Goal: Task Accomplishment & Management: Complete application form

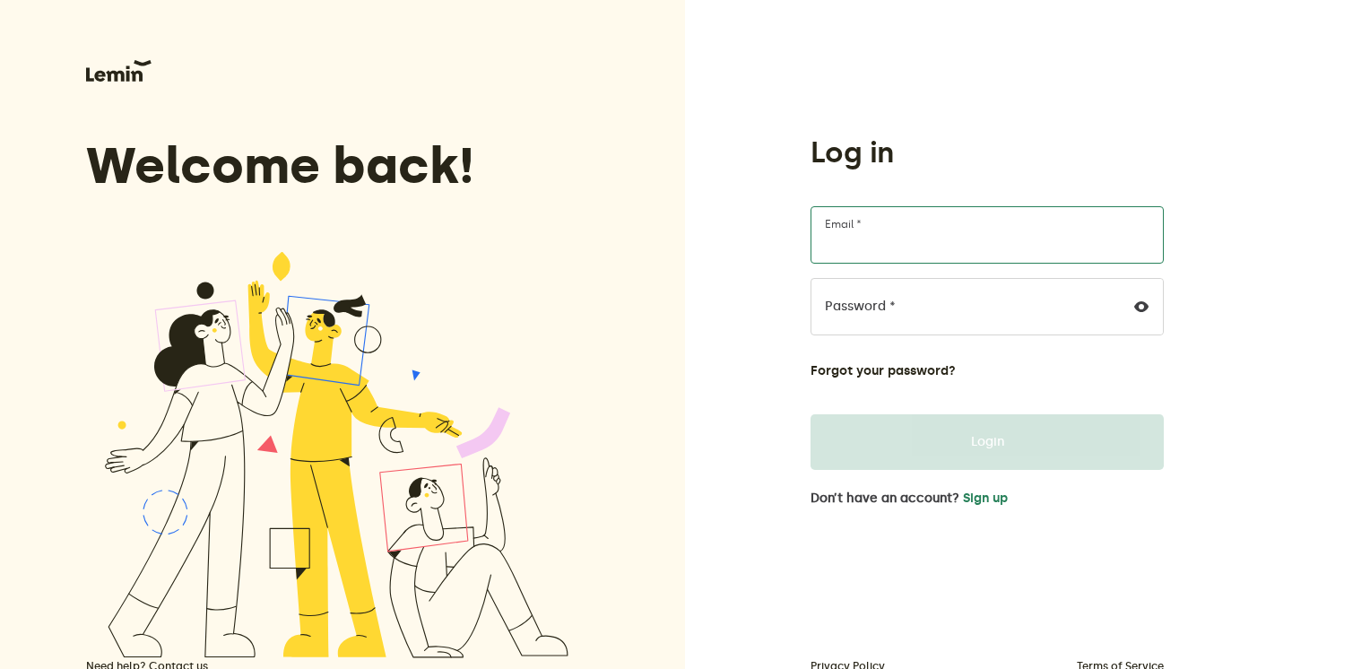
click at [878, 256] on input "Email *" at bounding box center [986, 234] width 353 height 57
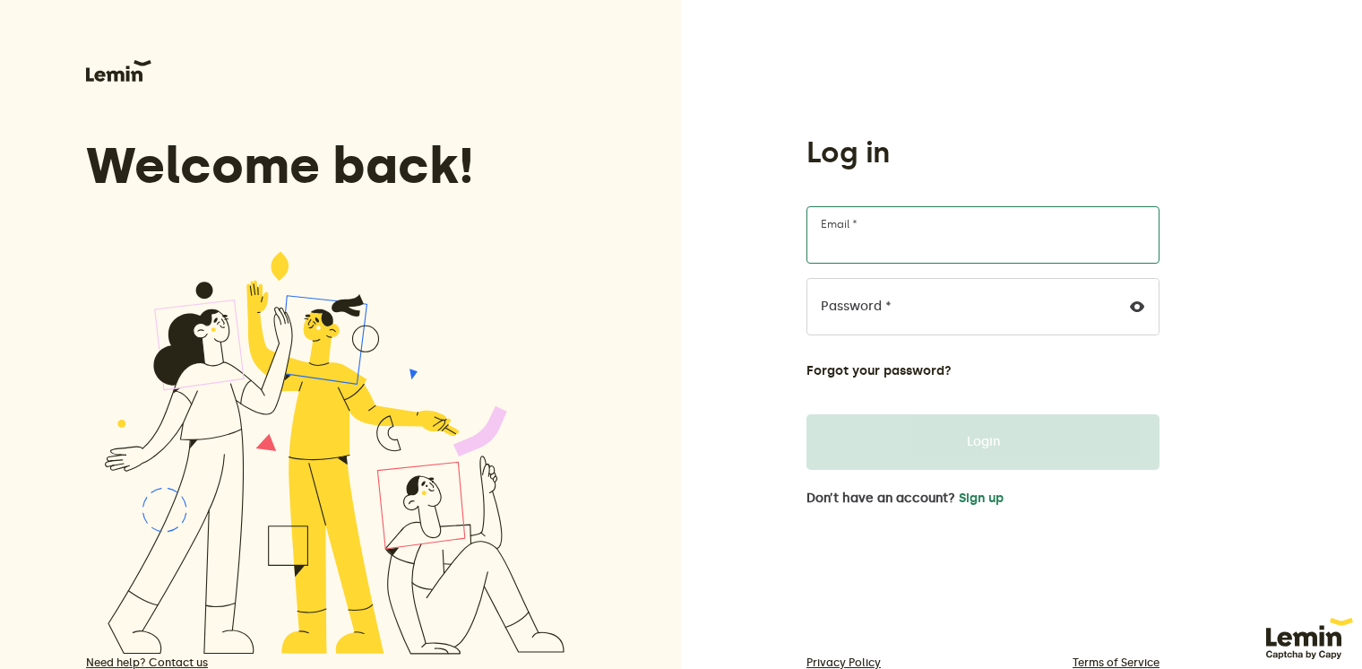
type input "[EMAIL_ADDRESS][DOMAIN_NAME]"
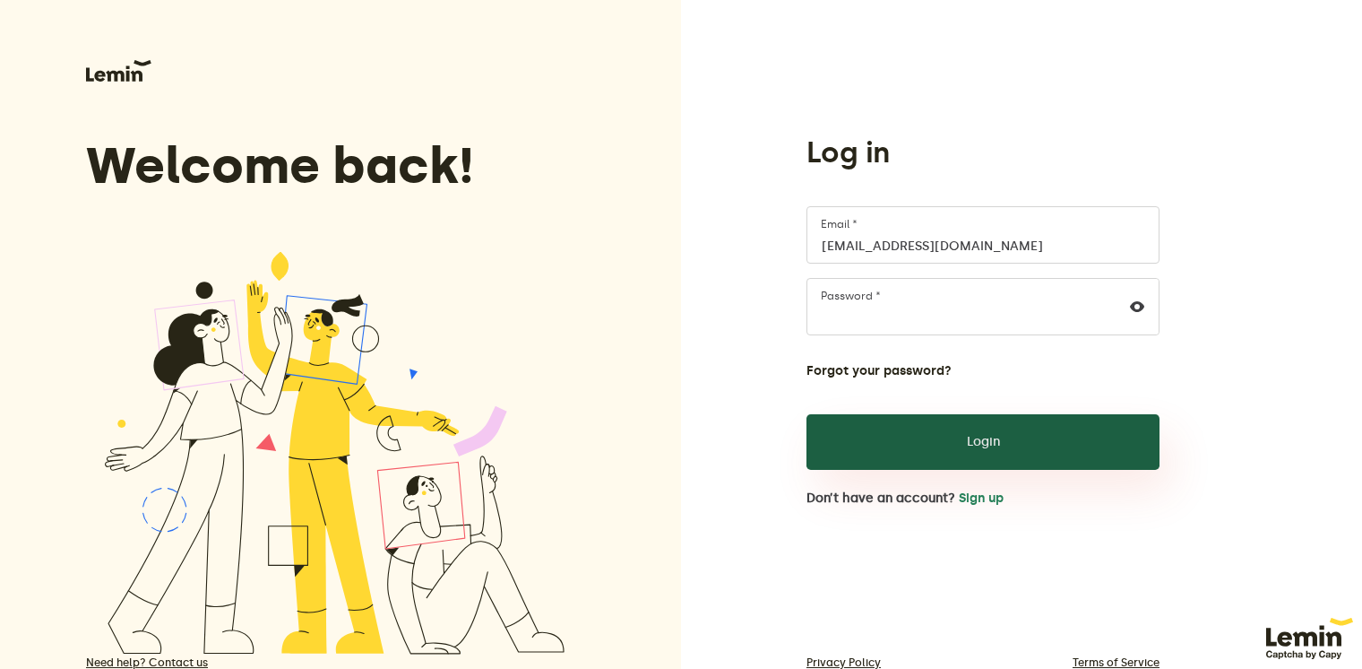
click at [1028, 457] on button "Login" at bounding box center [983, 442] width 353 height 56
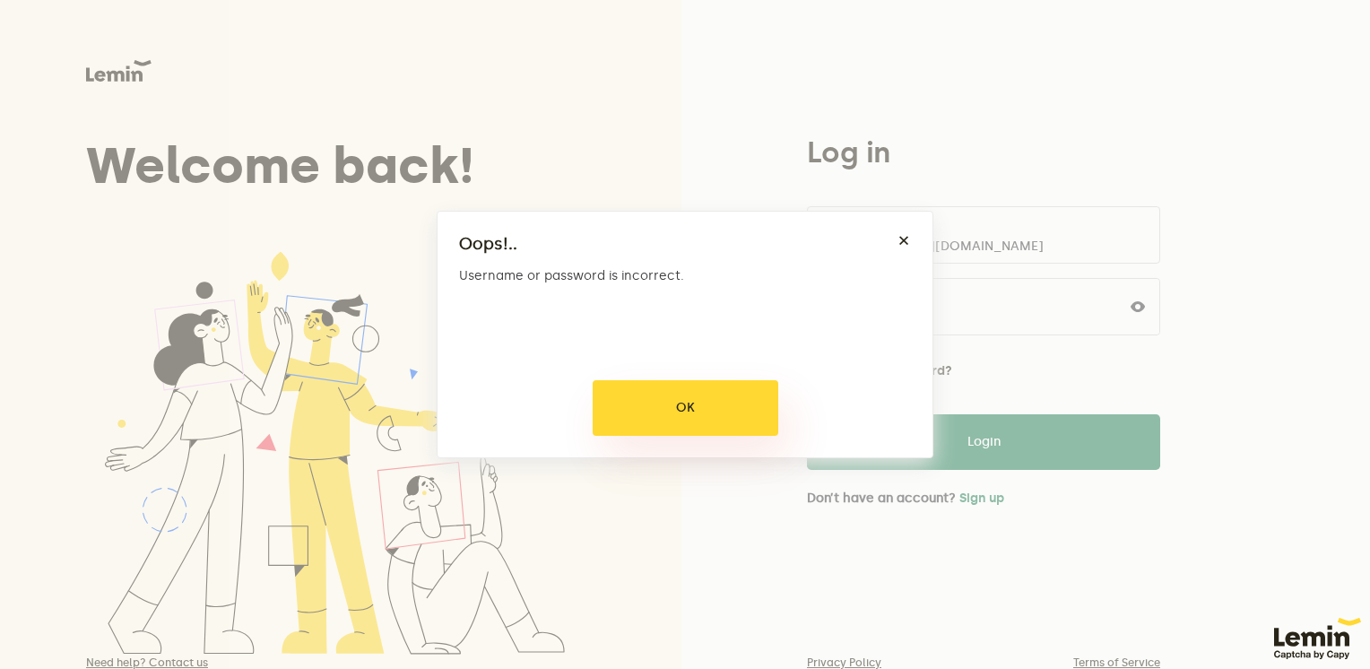
click at [746, 407] on button "OK" at bounding box center [685, 408] width 186 height 56
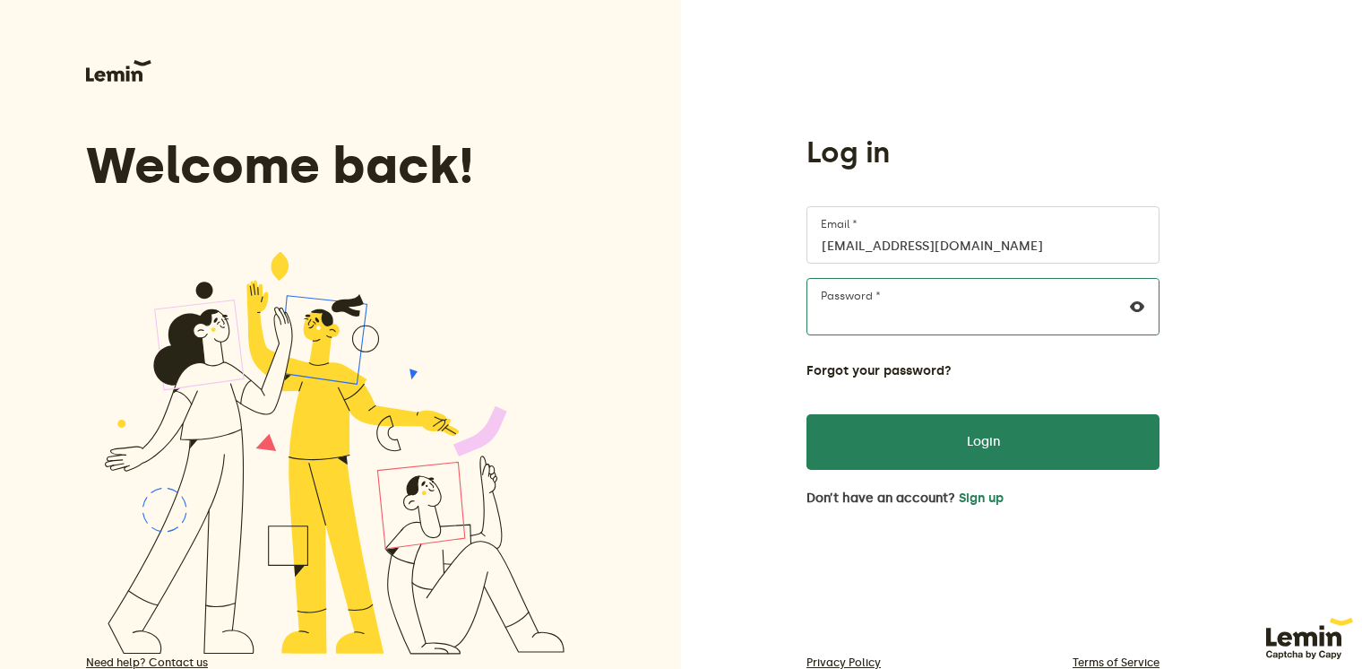
click at [789, 316] on div "Log in [EMAIL_ADDRESS][DOMAIN_NAME] Email * Password * Forgot your password? Lo…" at bounding box center [1021, 363] width 681 height 727
click at [1146, 315] on div at bounding box center [1137, 307] width 43 height 56
click at [1132, 303] on icon at bounding box center [1137, 306] width 14 height 14
click at [796, 297] on div "Log in [EMAIL_ADDRESS][DOMAIN_NAME] Email * Password * Forgot your password? Lo…" at bounding box center [983, 319] width 382 height 371
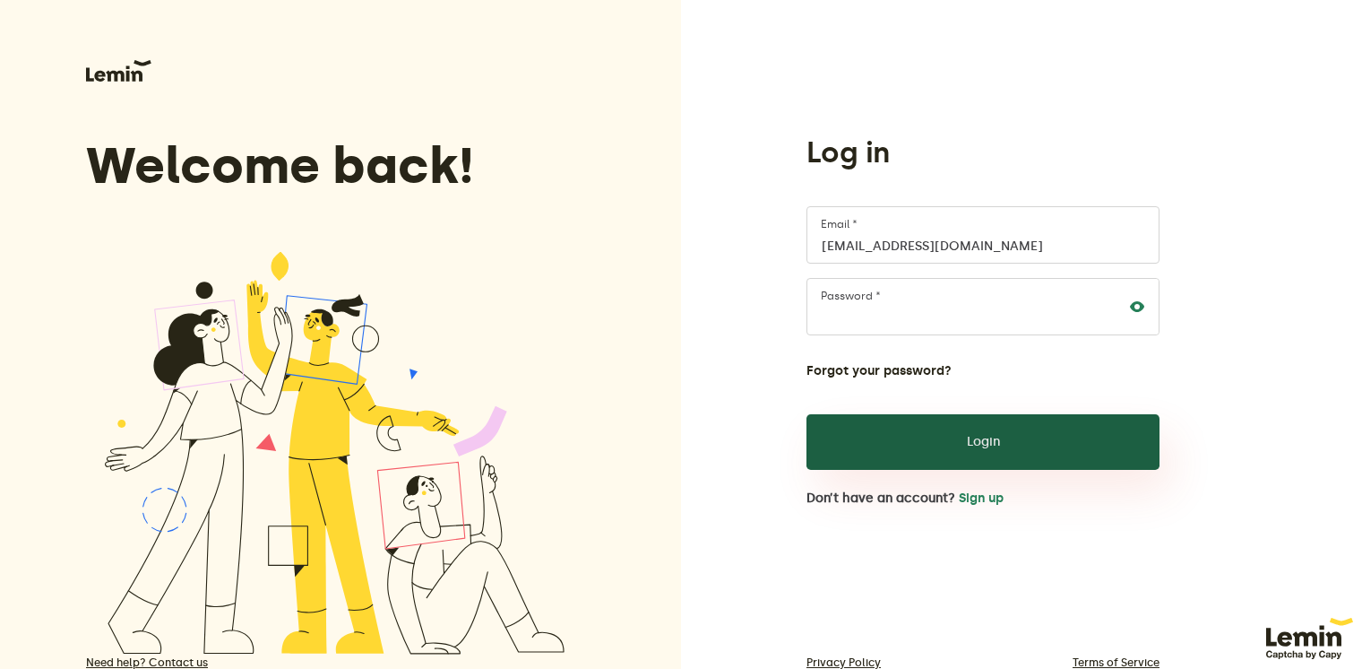
click at [879, 441] on button "Login" at bounding box center [983, 442] width 353 height 56
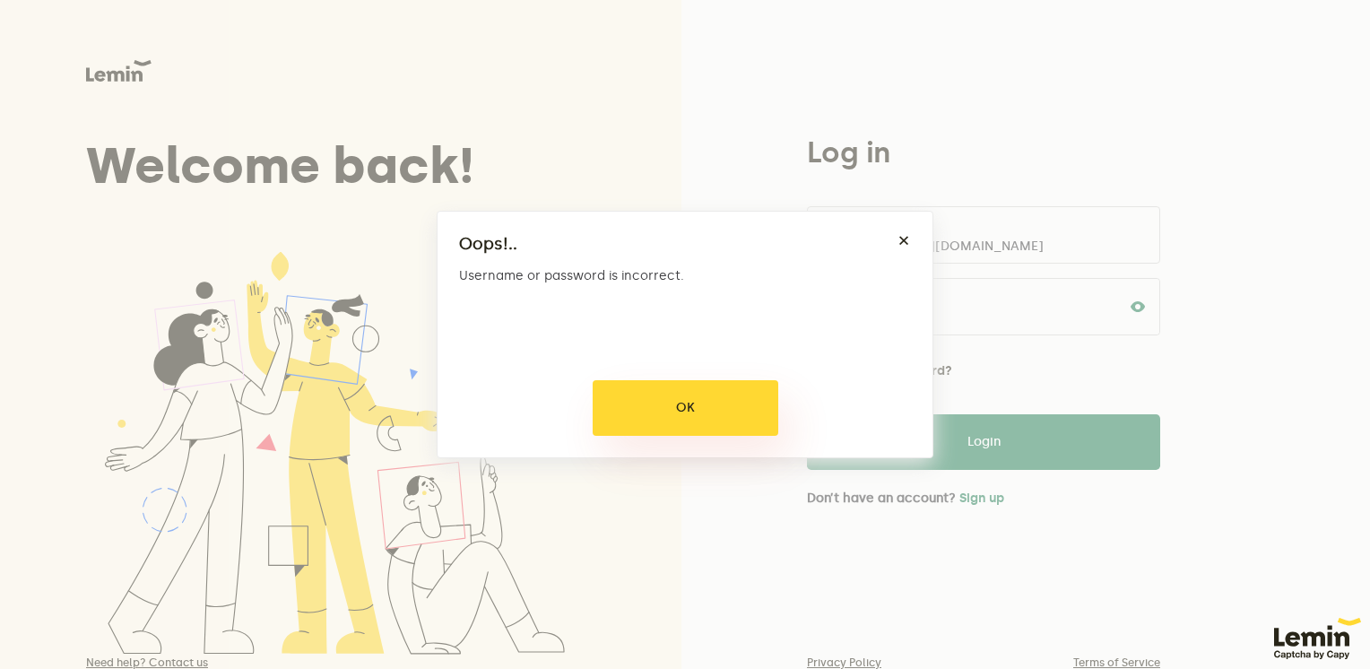
click at [750, 409] on button "OK" at bounding box center [685, 408] width 186 height 56
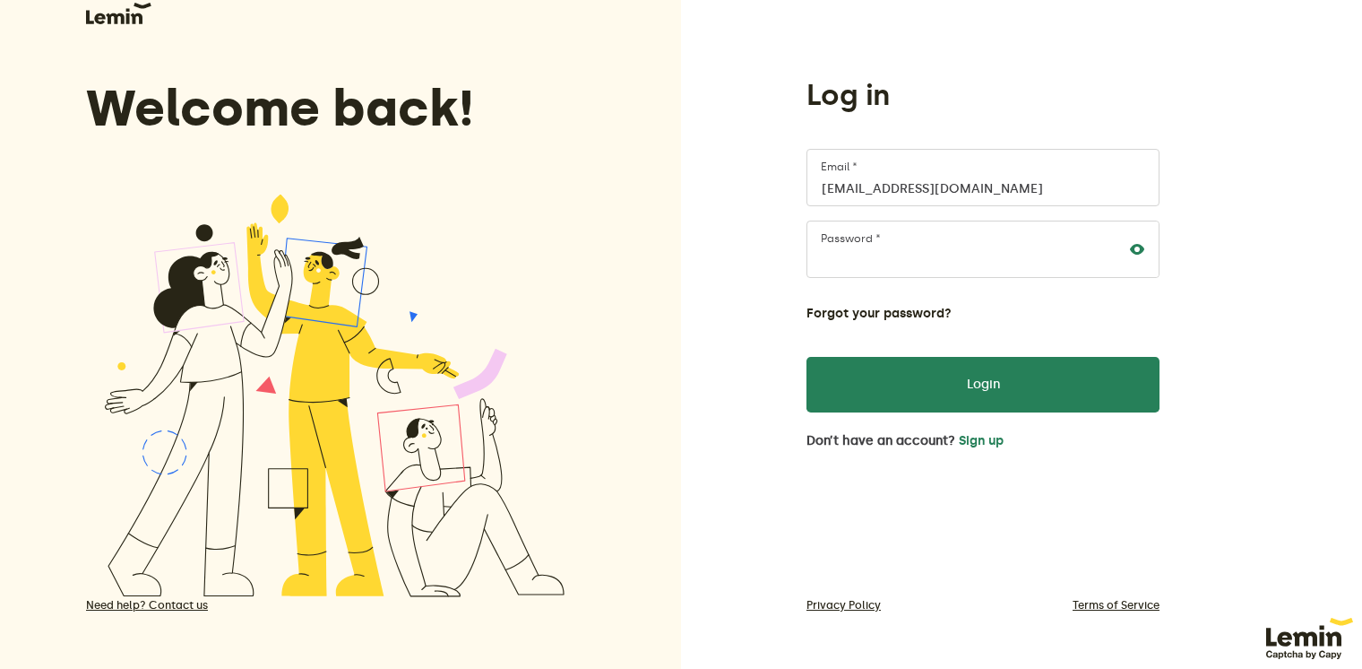
scroll to position [58, 0]
click at [970, 440] on button "Sign up" at bounding box center [981, 440] width 45 height 14
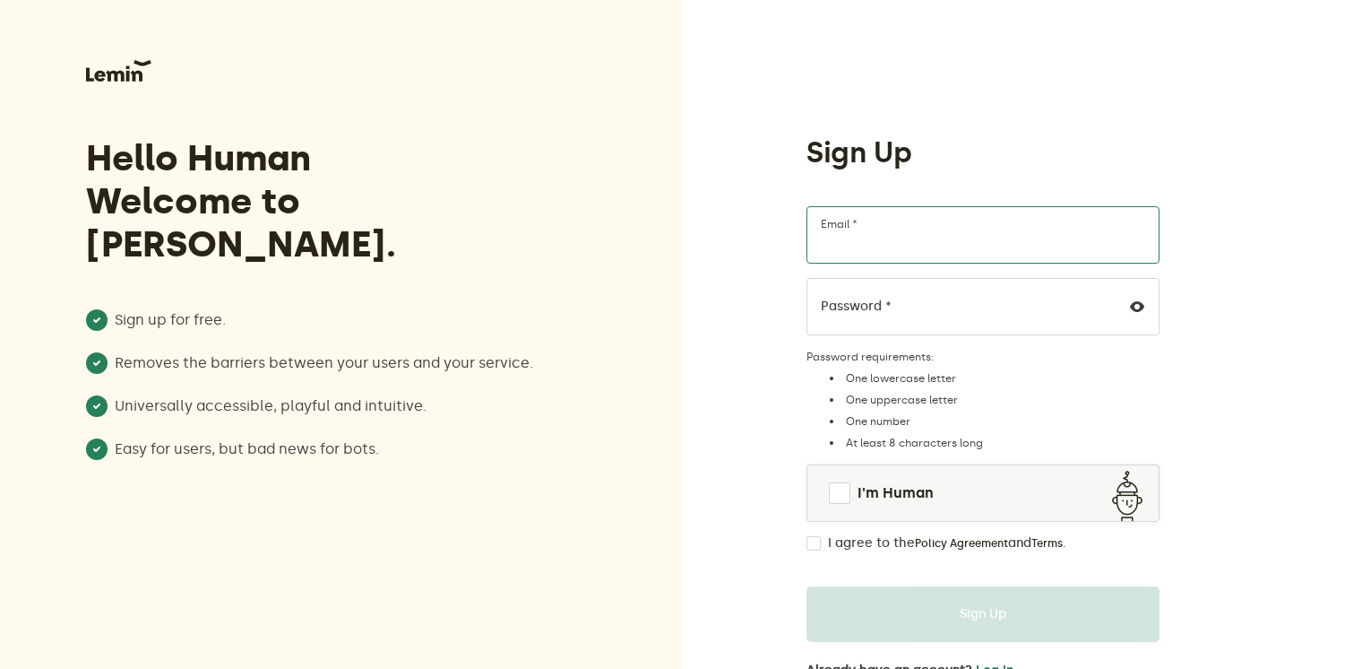
click at [1011, 236] on input "Email *" at bounding box center [983, 234] width 353 height 57
type input "[EMAIL_ADDRESS][DOMAIN_NAME]"
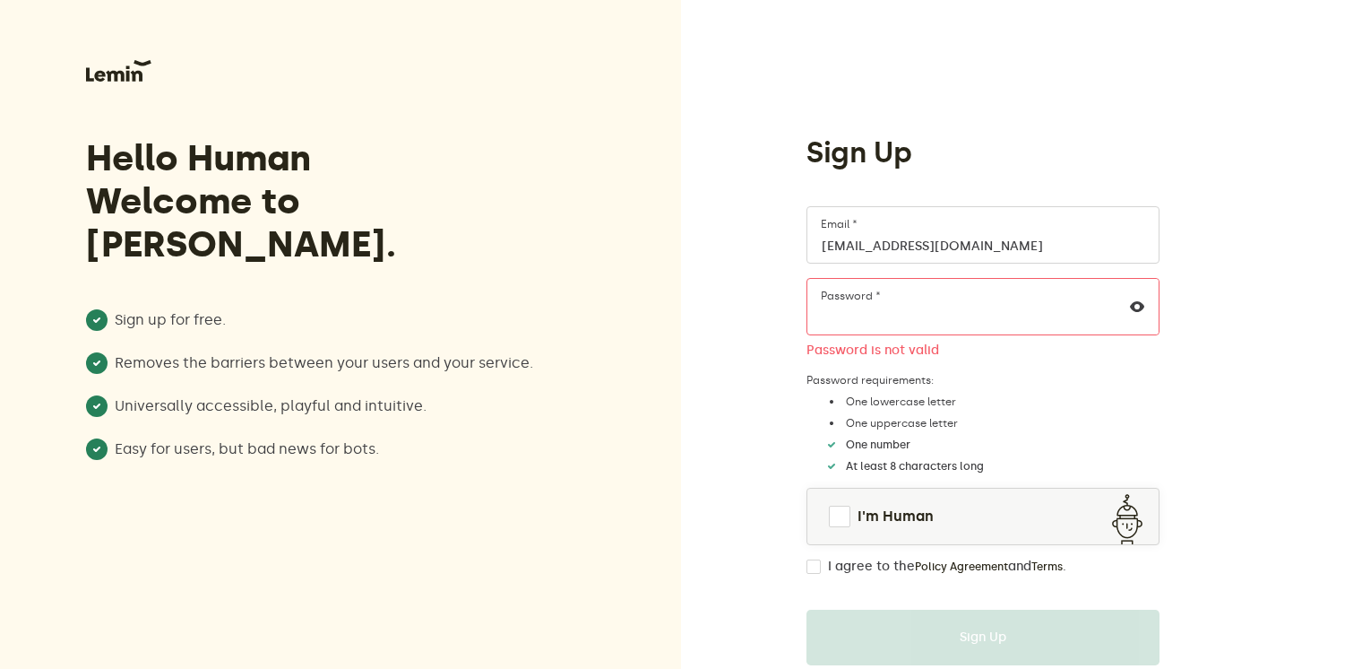
click at [774, 311] on div "Sign Up [EMAIL_ADDRESS][DOMAIN_NAME] Email * Password * Password is not valid P…" at bounding box center [1021, 386] width 681 height 773
click at [847, 521] on span at bounding box center [840, 517] width 22 height 22
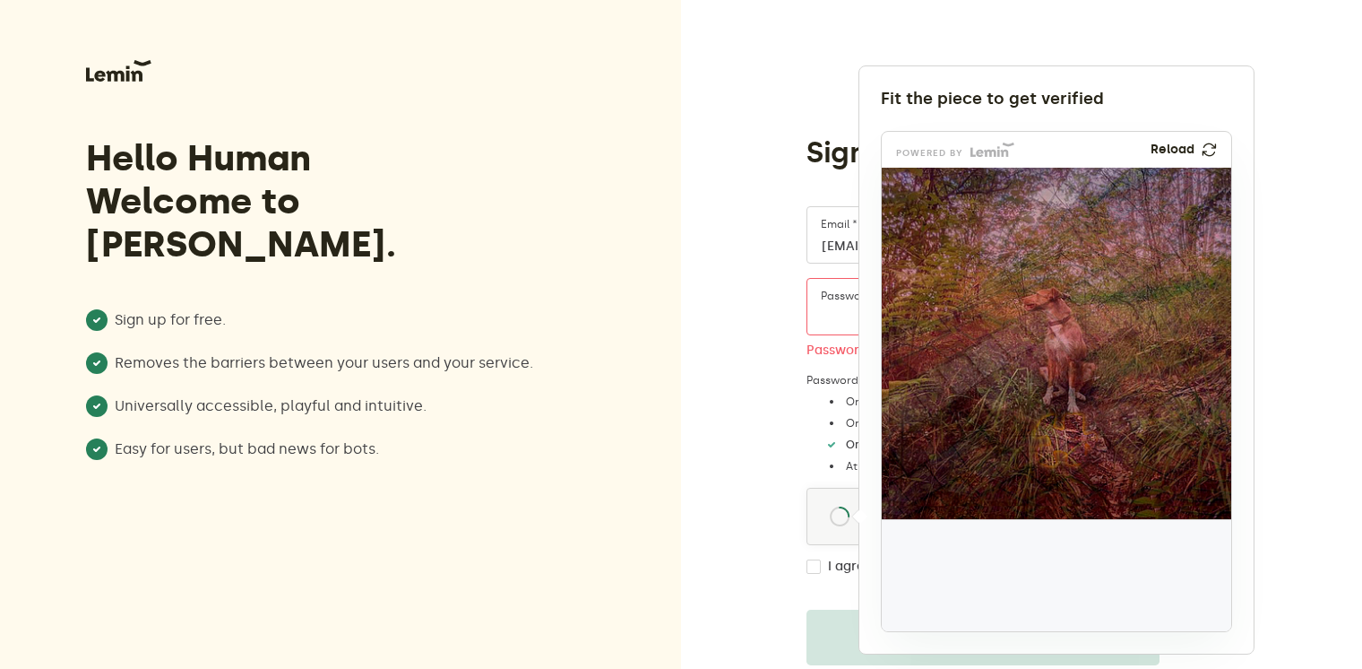
drag, startPoint x: 929, startPoint y: 583, endPoint x: 1056, endPoint y: 448, distance: 185.1
click at [1056, 448] on img at bounding box center [948, 558] width 580 height 351
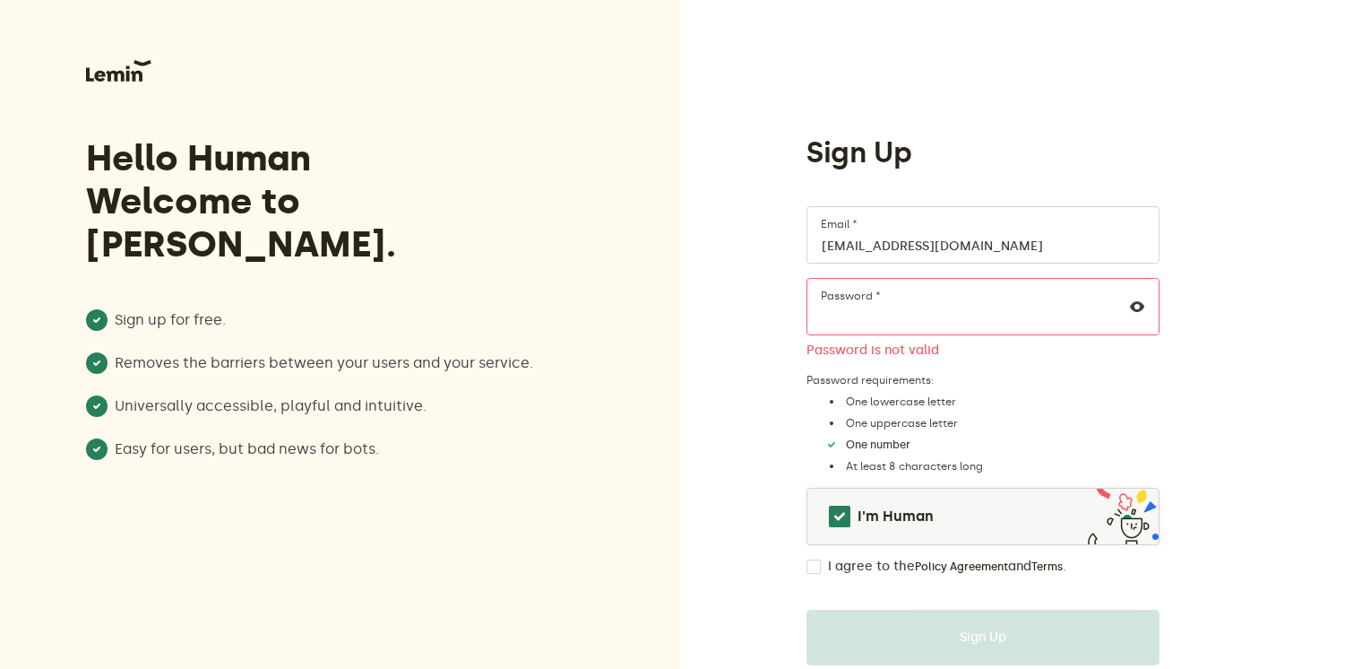
click at [862, 318] on div at bounding box center [681, 334] width 1362 height 669
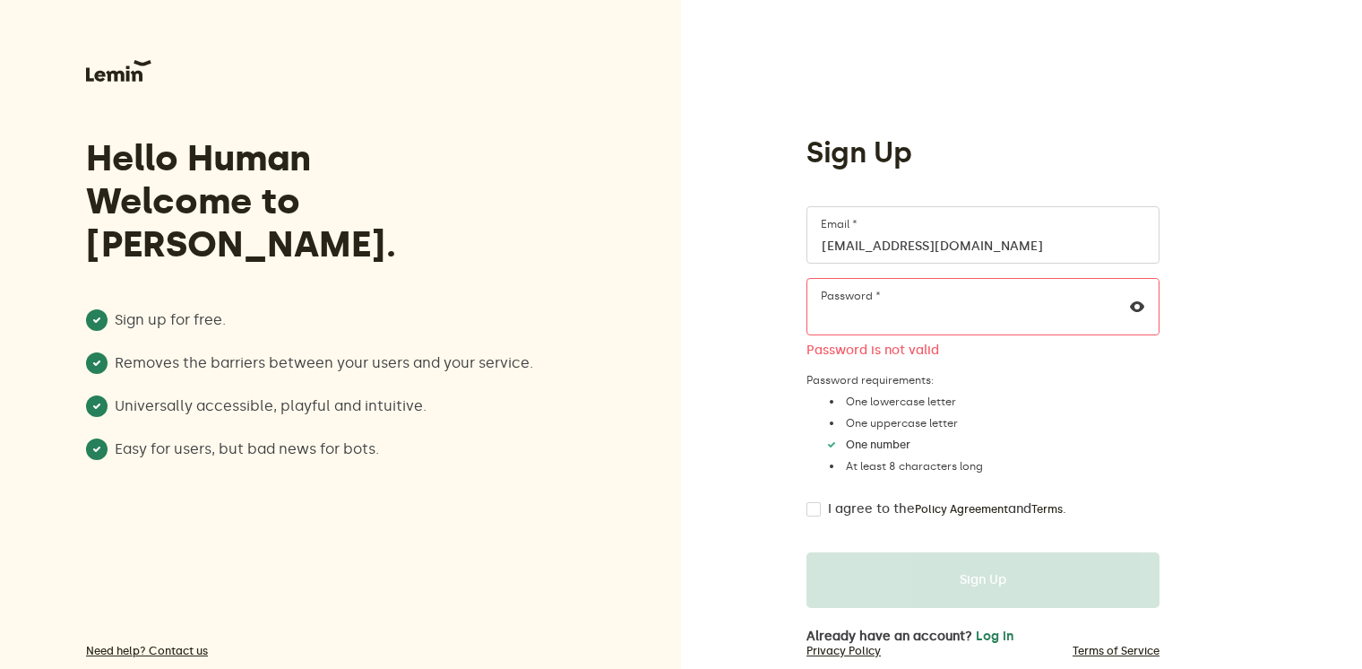
click at [790, 328] on div "Sign Up [EMAIL_ADDRESS][DOMAIN_NAME] Email * Password * Password is not valid P…" at bounding box center [1021, 357] width 681 height 715
click at [1137, 309] on icon at bounding box center [1137, 306] width 14 height 14
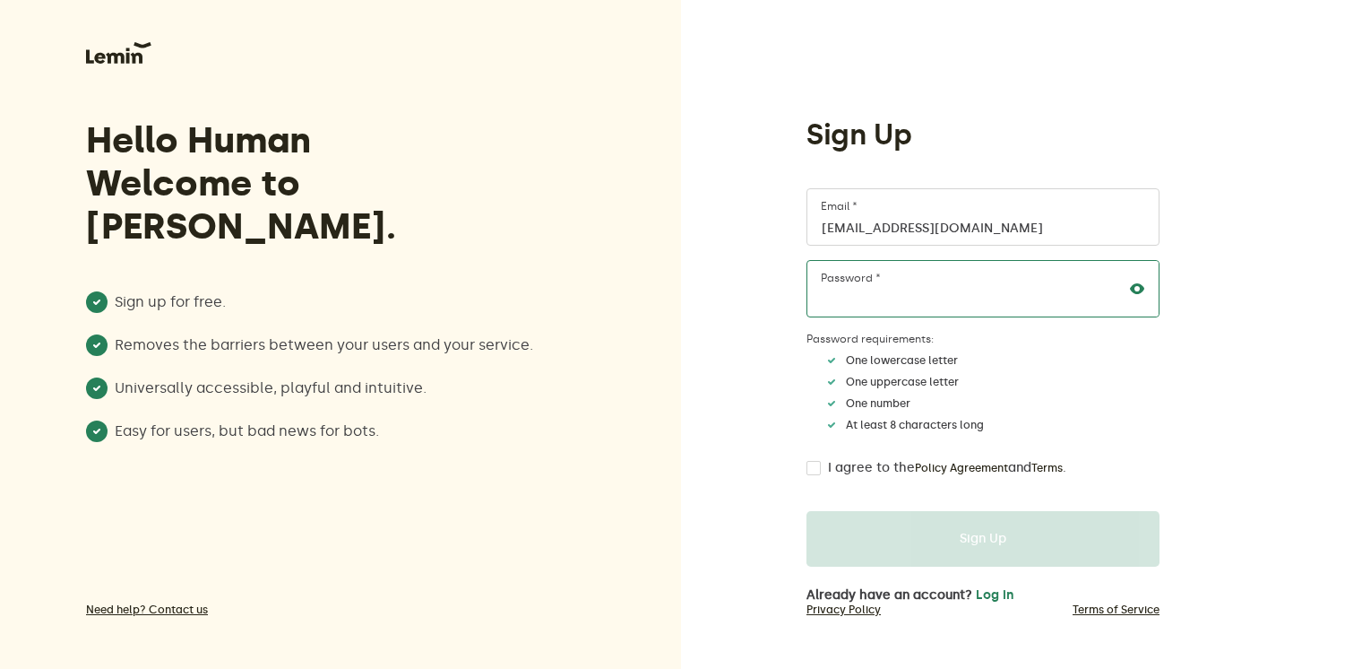
scroll to position [22, 0]
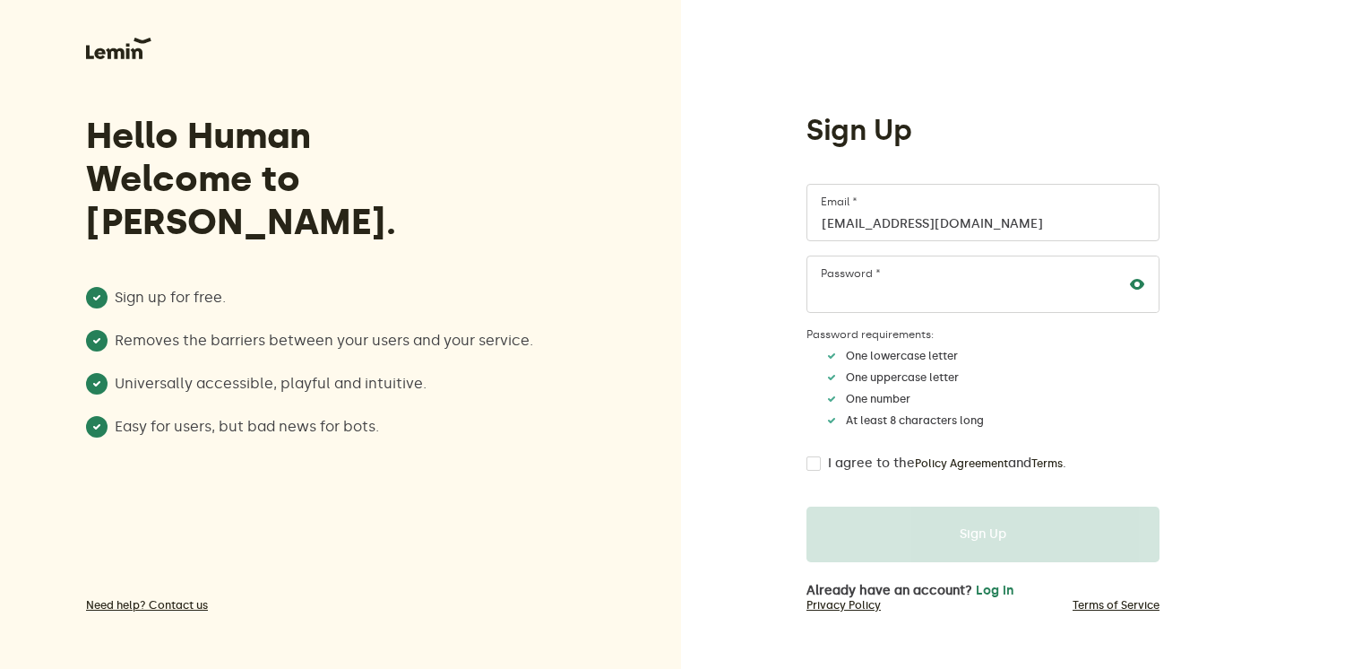
click at [809, 462] on input "I agree to the Policy Agreement and Terms ." at bounding box center [814, 463] width 14 height 14
checkbox input "true"
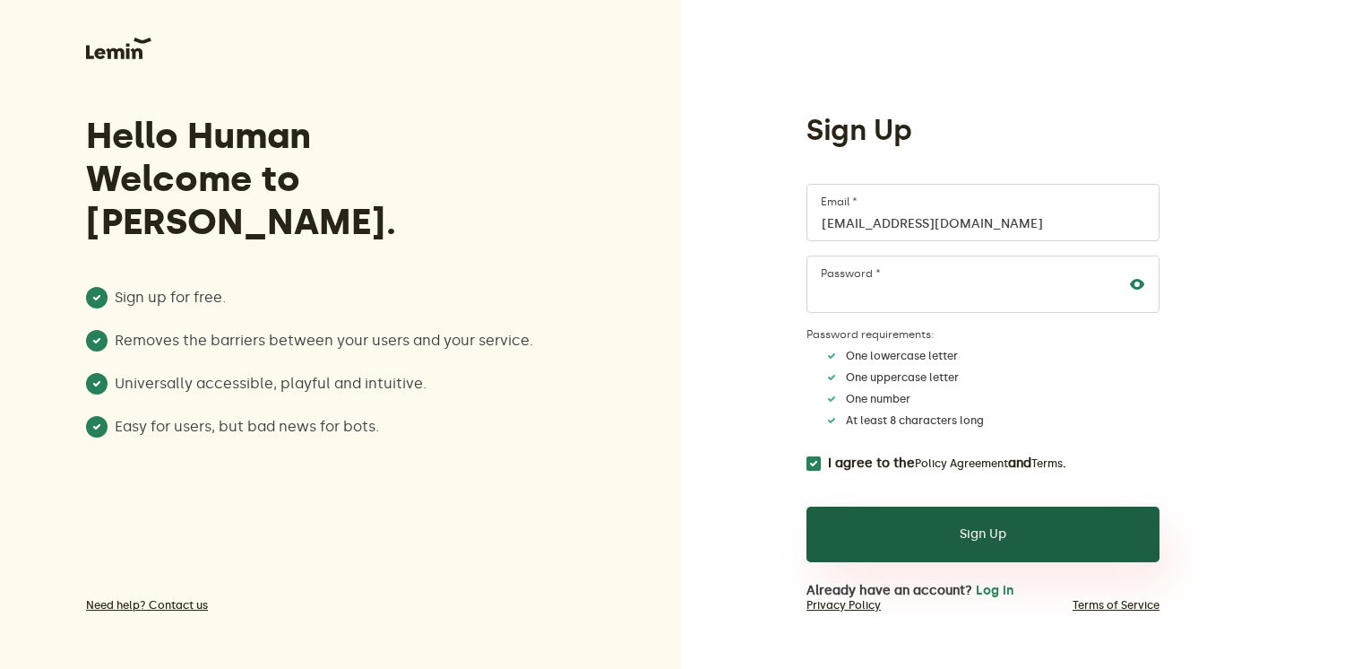
click at [836, 525] on button "Sign Up" at bounding box center [983, 534] width 353 height 56
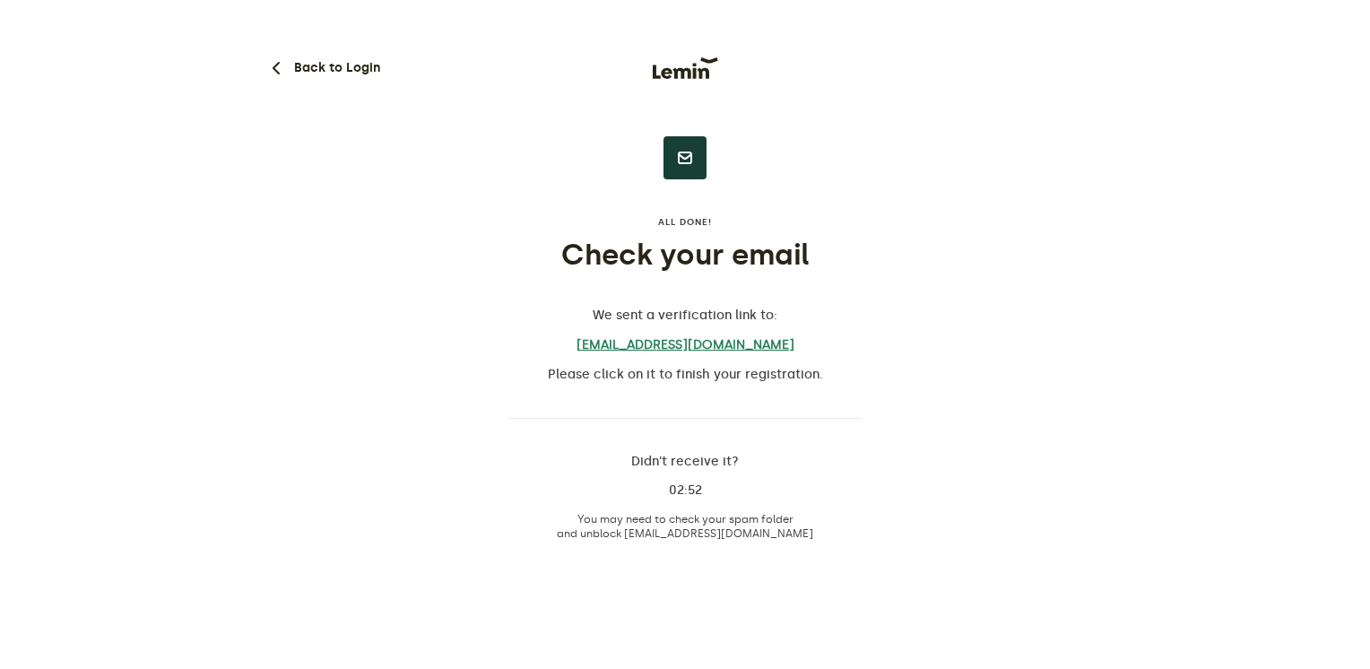
click at [672, 342] on link "[EMAIL_ADDRESS][DOMAIN_NAME]" at bounding box center [684, 345] width 353 height 16
